Goal: Task Accomplishment & Management: Complete application form

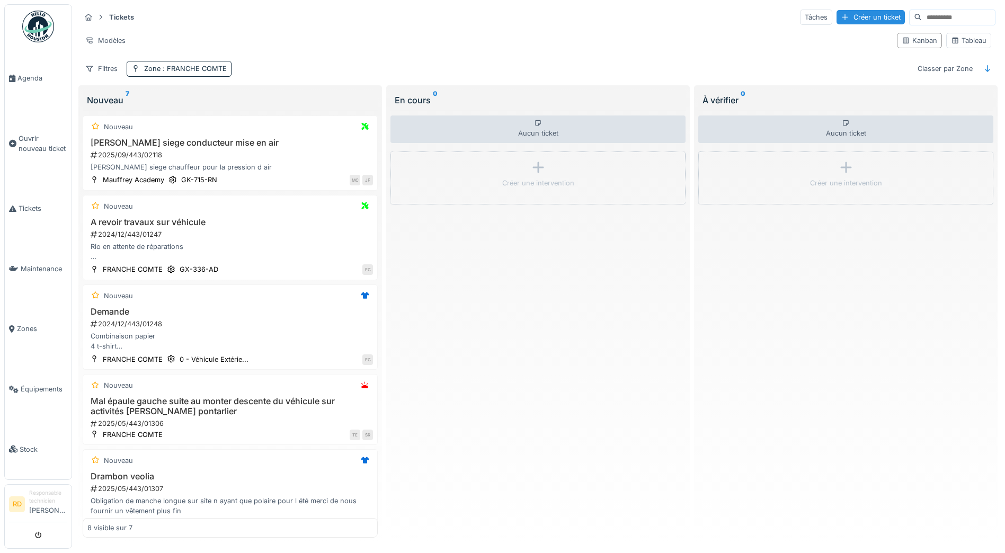
scroll to position [279, 0]
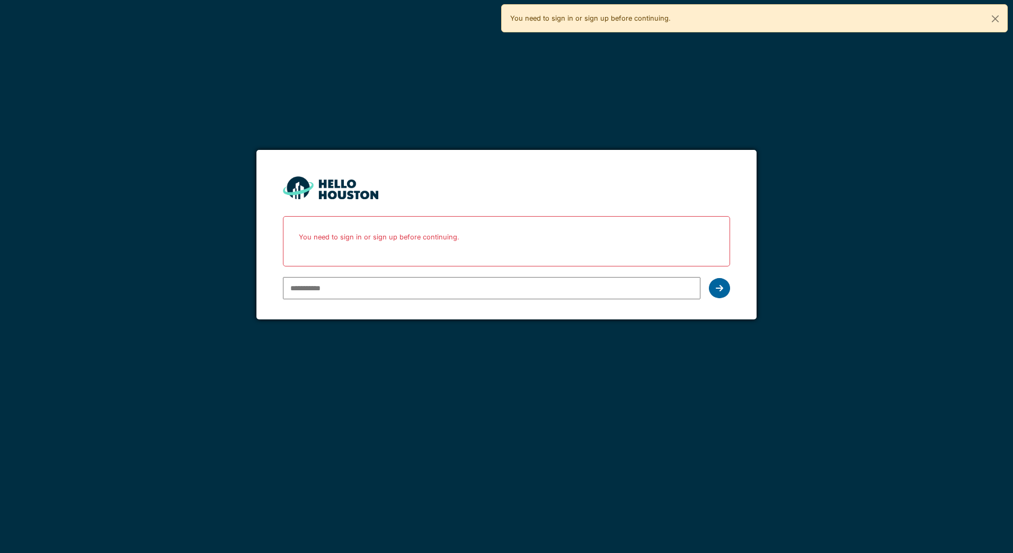
type input "**********"
click at [718, 289] on icon at bounding box center [719, 288] width 7 height 8
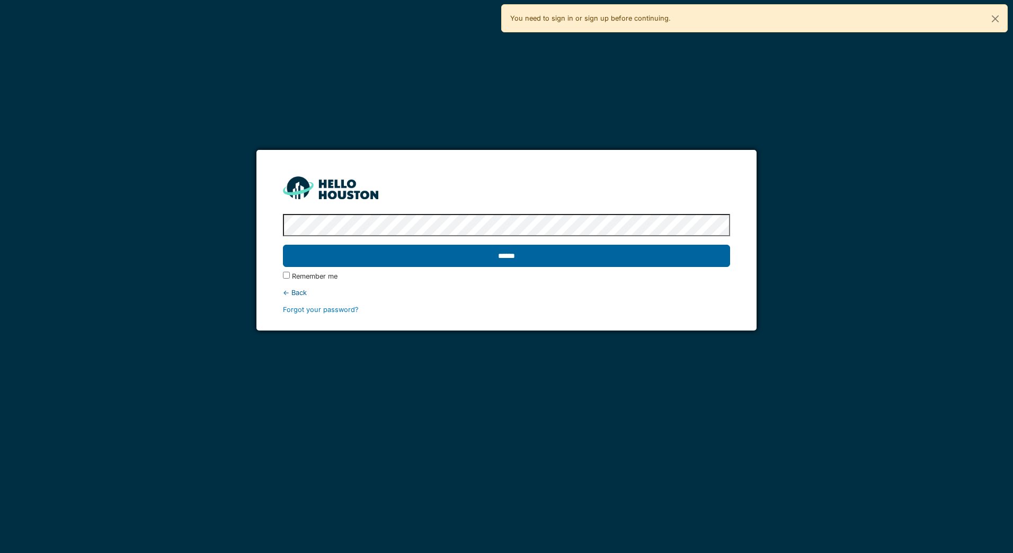
click at [516, 259] on input "******" at bounding box center [506, 256] width 447 height 22
